Goal: Task Accomplishment & Management: Manage account settings

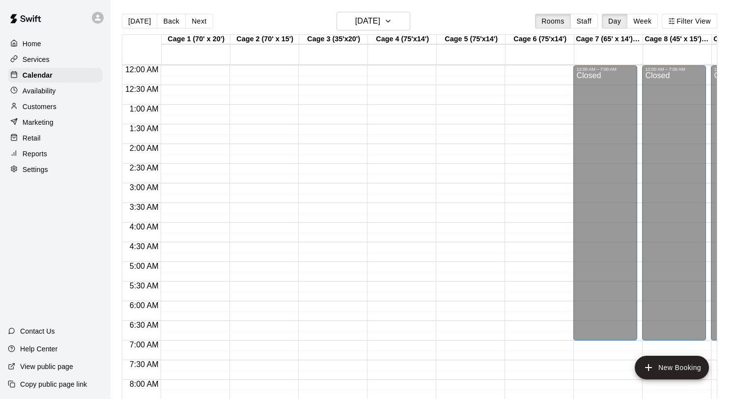
scroll to position [570, 0]
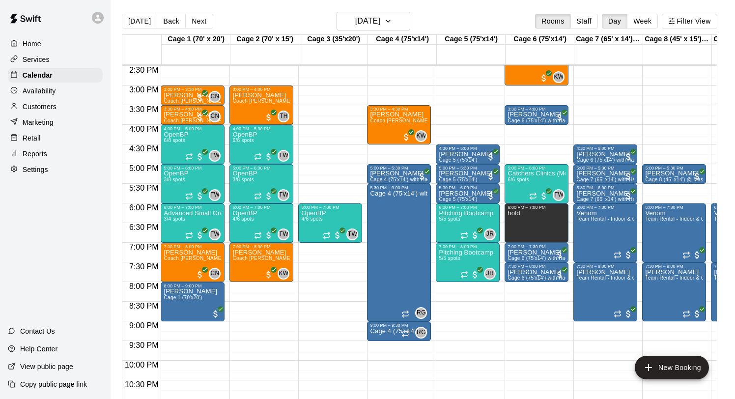
click at [42, 105] on p "Customers" at bounding box center [40, 107] width 34 height 10
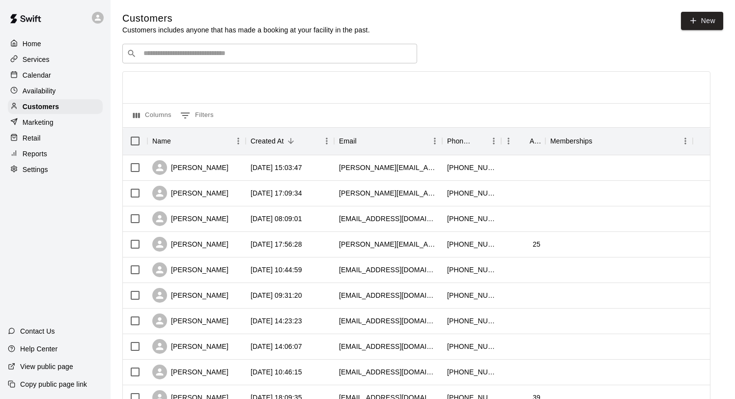
click at [181, 52] on input "Search customers by name or email" at bounding box center [277, 54] width 272 height 10
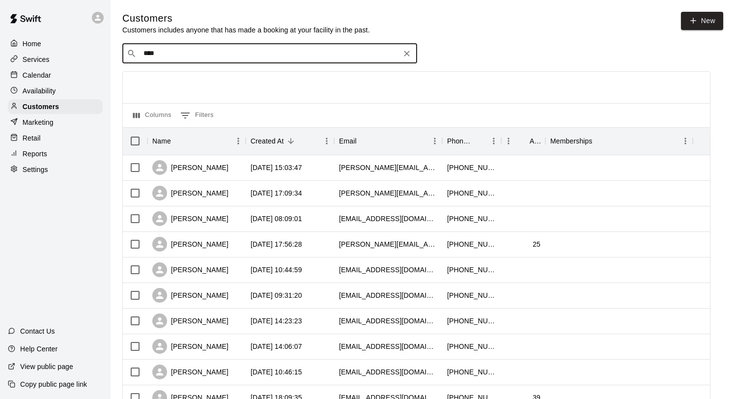
type input "*****"
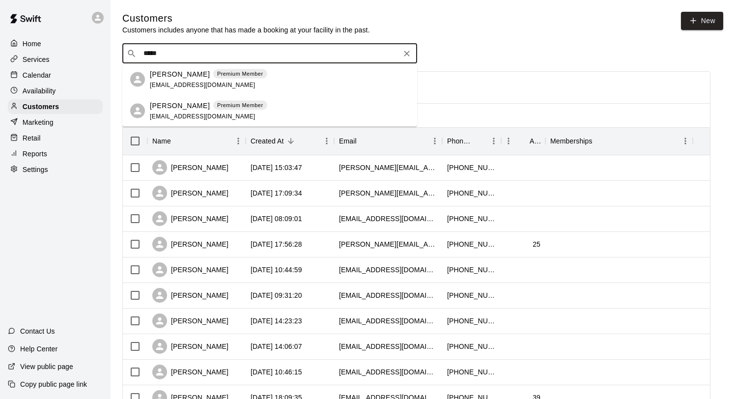
click at [183, 83] on span "[EMAIL_ADDRESS][DOMAIN_NAME]" at bounding box center [203, 84] width 106 height 7
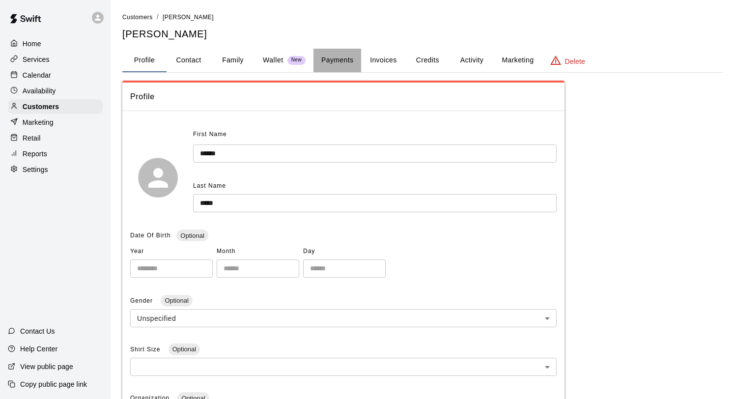
click at [342, 61] on button "Payments" at bounding box center [338, 61] width 48 height 24
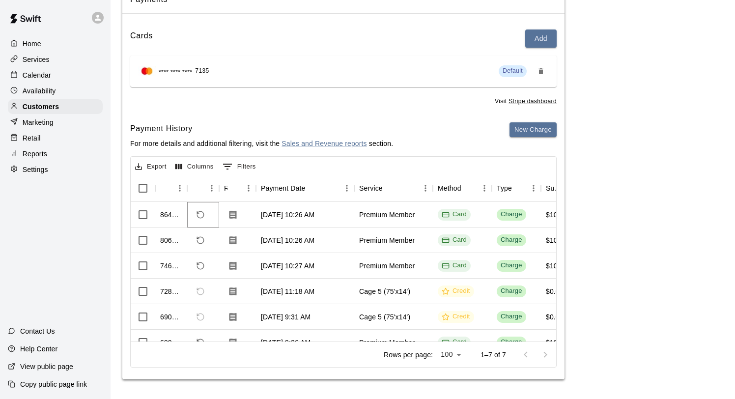
click at [202, 212] on icon "Refund payment" at bounding box center [200, 214] width 7 height 7
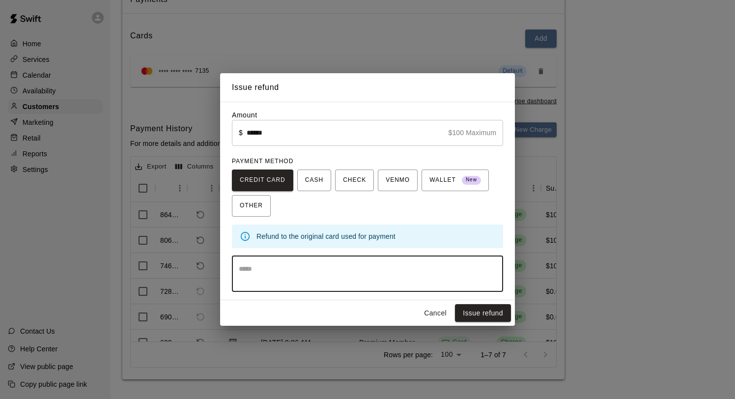
click at [301, 277] on textarea at bounding box center [368, 274] width 258 height 20
drag, startPoint x: 393, startPoint y: 265, endPoint x: 208, endPoint y: 264, distance: 184.8
click at [208, 264] on div "**********" at bounding box center [367, 199] width 735 height 399
type textarea "**********"
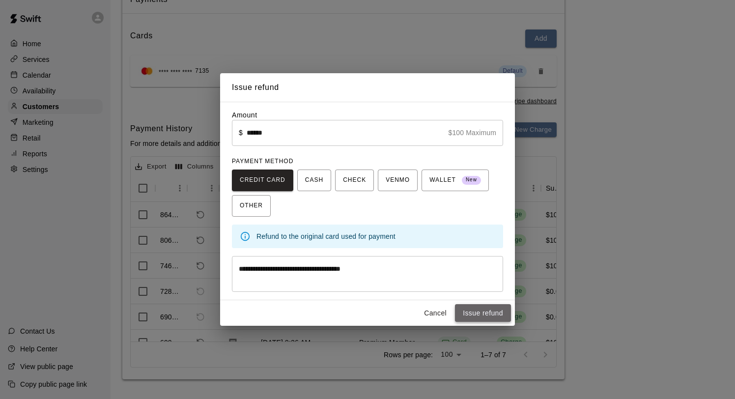
click at [484, 314] on button "Issue refund" at bounding box center [483, 313] width 56 height 18
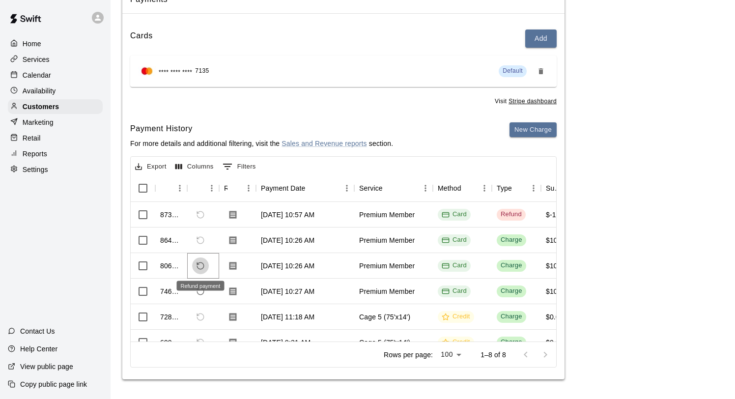
click at [198, 264] on icon "Refund payment" at bounding box center [198, 263] width 2 height 2
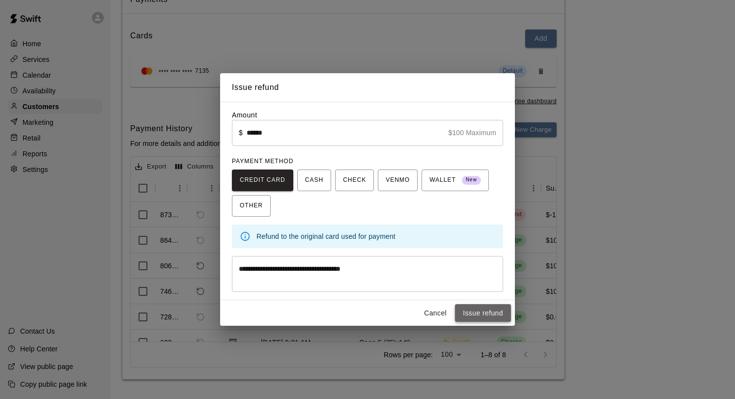
click at [477, 314] on button "Issue refund" at bounding box center [483, 313] width 56 height 18
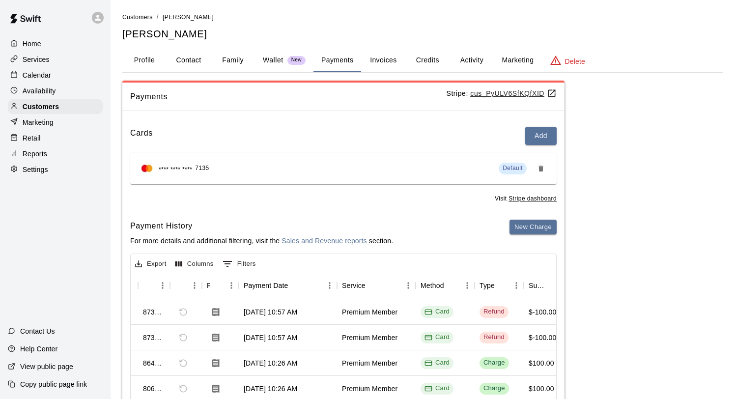
click at [472, 61] on button "Activity" at bounding box center [472, 61] width 44 height 24
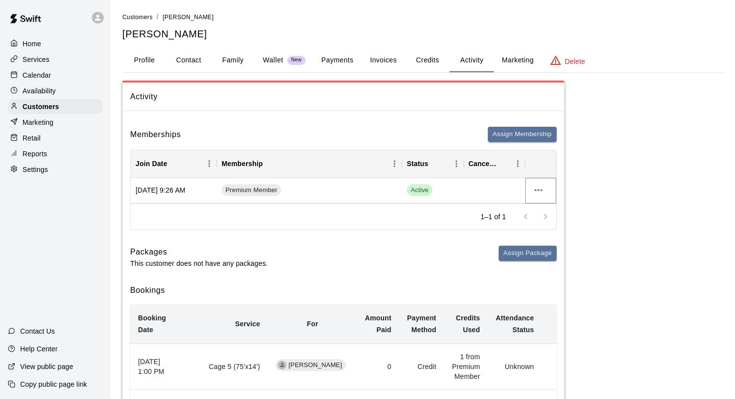
click at [541, 191] on icon "more actions" at bounding box center [539, 190] width 8 height 2
click at [541, 230] on li "Cancel" at bounding box center [558, 227] width 56 height 16
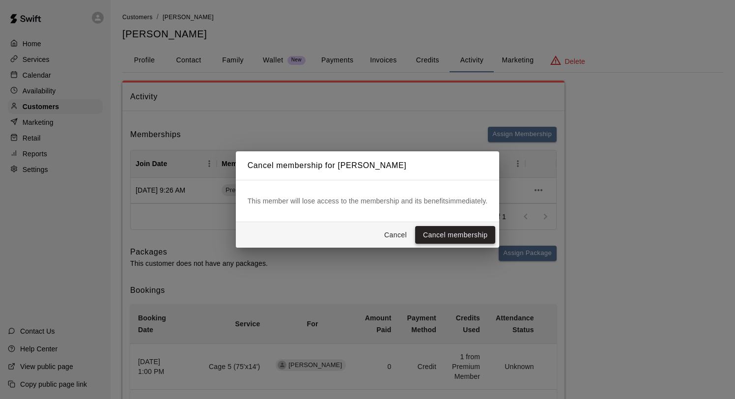
click at [464, 235] on button "Cancel membership" at bounding box center [455, 235] width 80 height 18
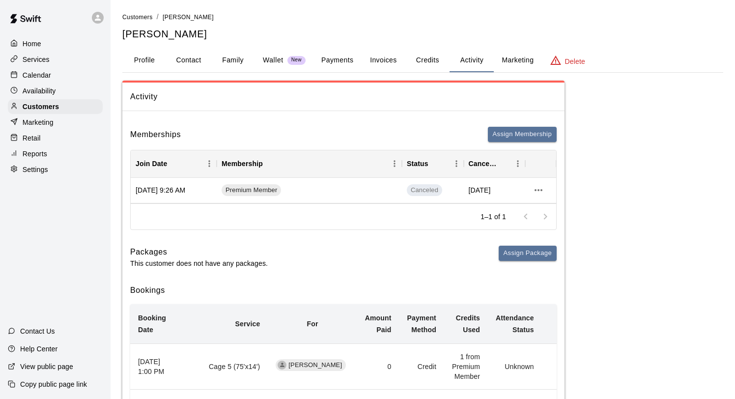
click at [44, 80] on div "Calendar" at bounding box center [55, 75] width 95 height 15
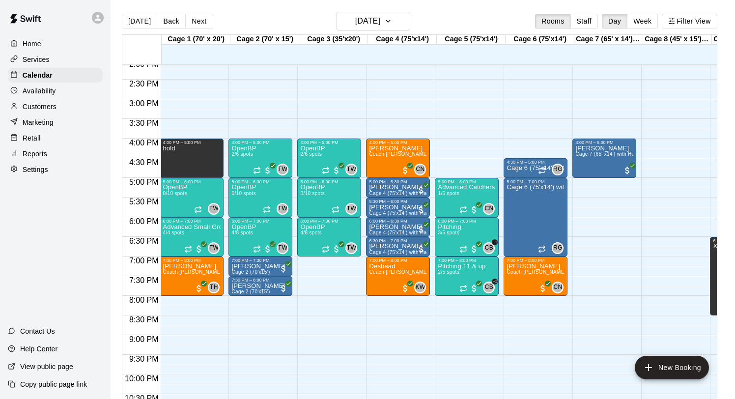
scroll to position [0, 1]
click at [251, 194] on span "0/10 spots" at bounding box center [243, 193] width 24 height 5
click at [239, 248] on icon "delete" at bounding box center [241, 248] width 7 height 9
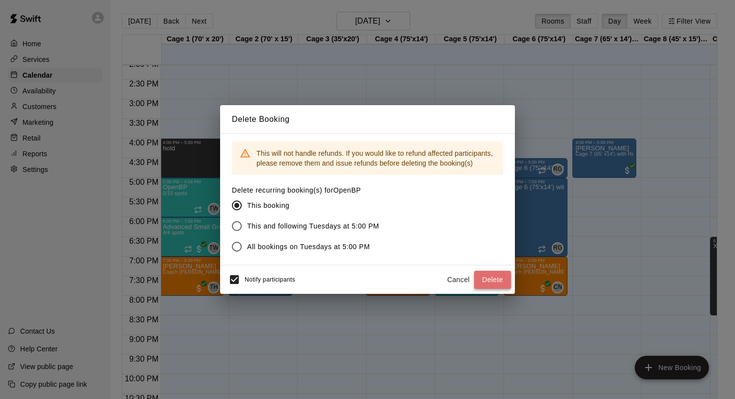
click at [482, 274] on button "Delete" at bounding box center [492, 280] width 37 height 18
